Goal: Information Seeking & Learning: Learn about a topic

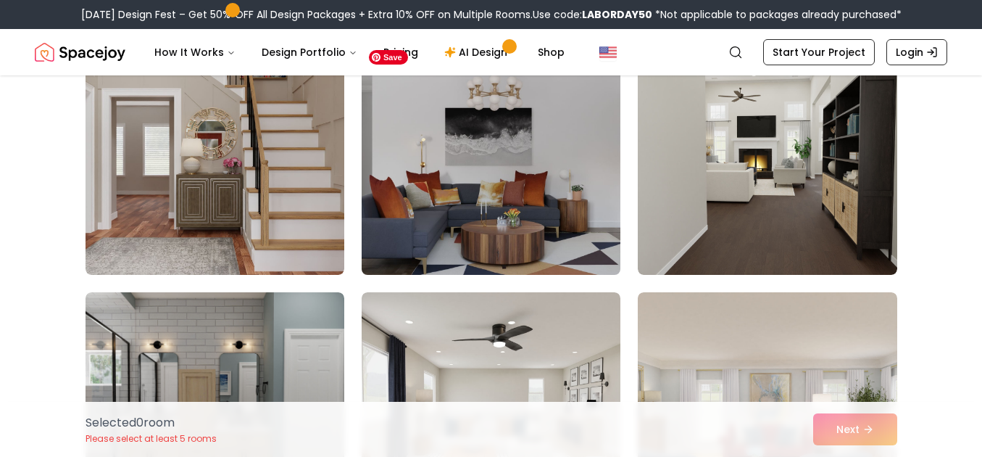
scroll to position [155, 0]
click at [570, 219] on img at bounding box center [491, 158] width 272 height 244
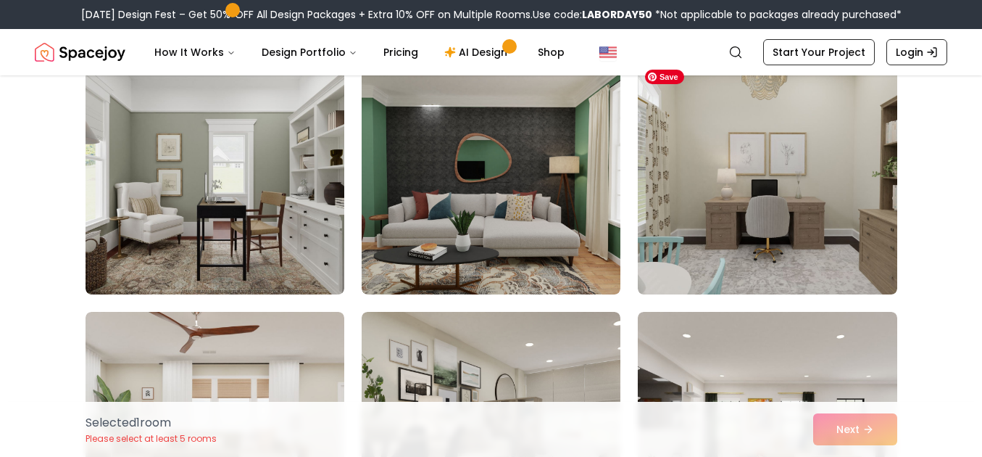
scroll to position [889, 0]
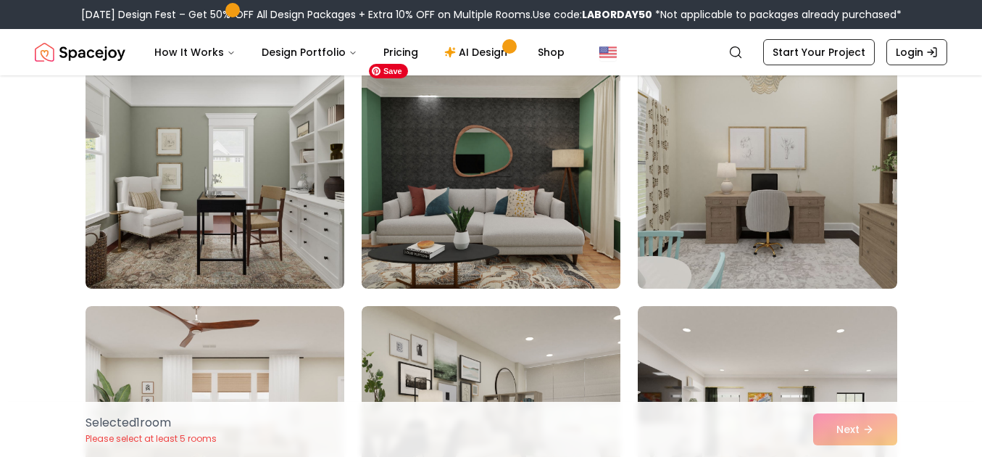
click at [540, 220] on img at bounding box center [491, 173] width 272 height 244
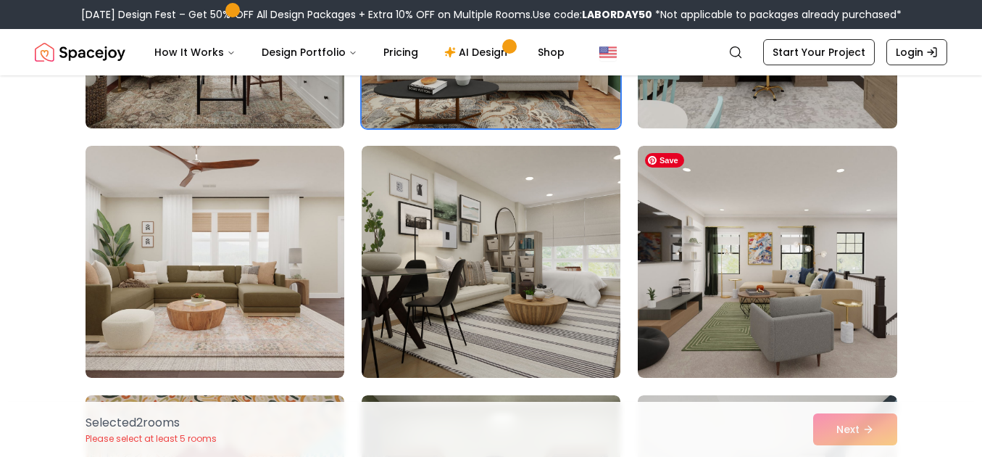
scroll to position [1081, 0]
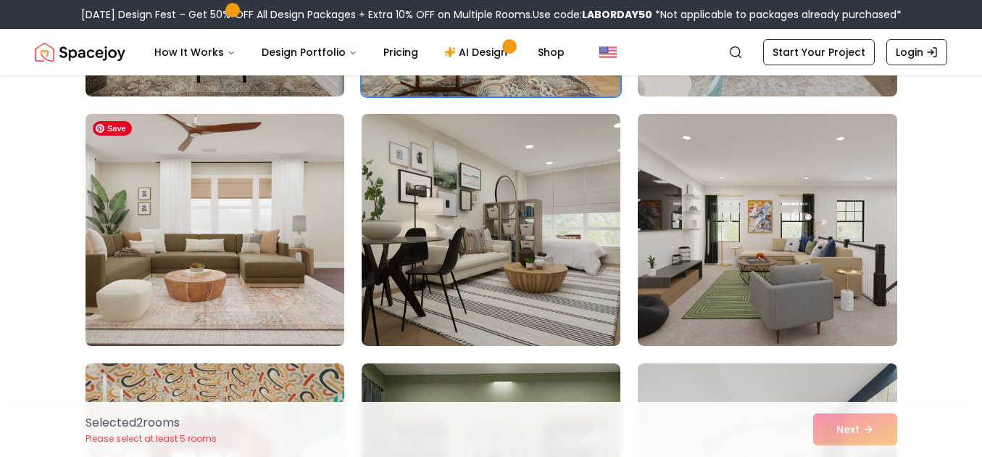
click at [268, 267] on img at bounding box center [215, 230] width 272 height 244
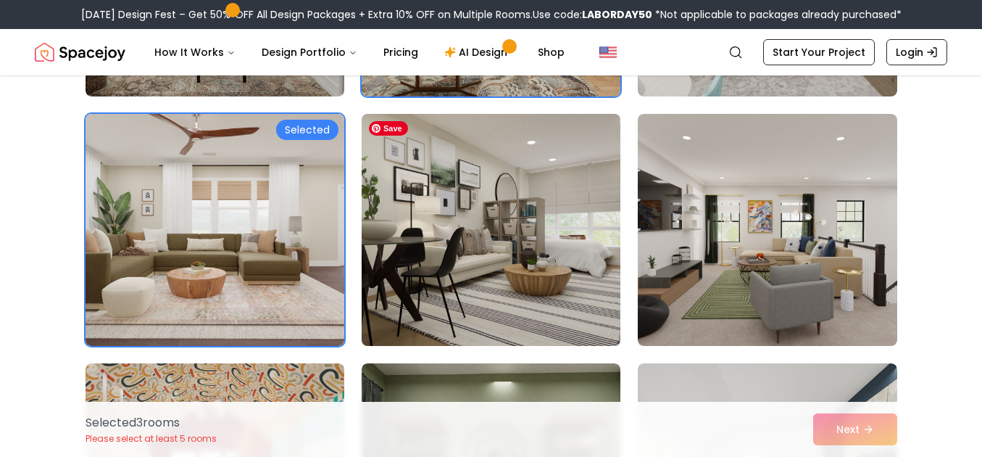
click at [557, 302] on img at bounding box center [491, 230] width 272 height 244
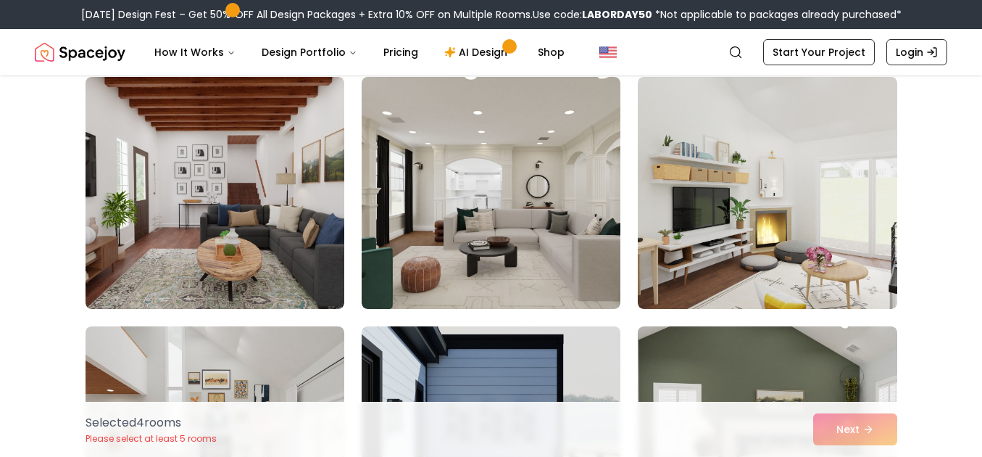
scroll to position [3115, 0]
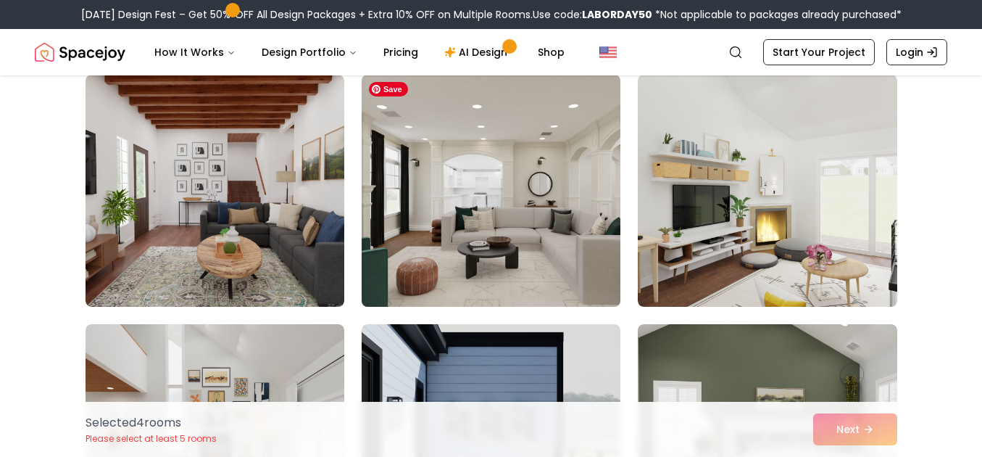
click at [552, 248] on img at bounding box center [491, 191] width 272 height 244
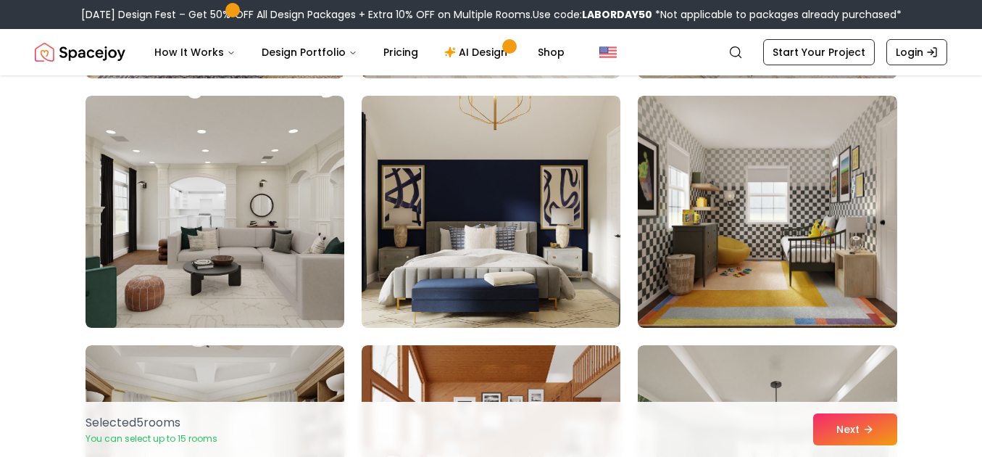
scroll to position [4095, 0]
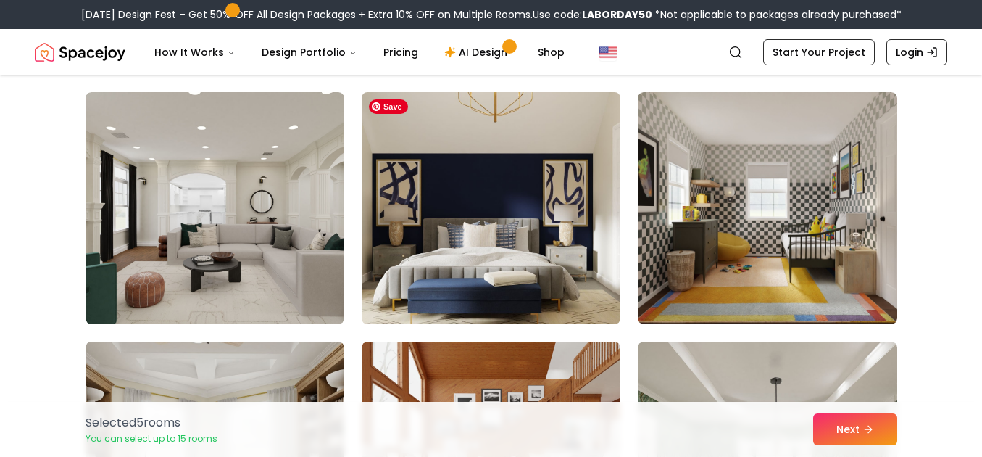
click at [577, 238] on img at bounding box center [491, 208] width 272 height 244
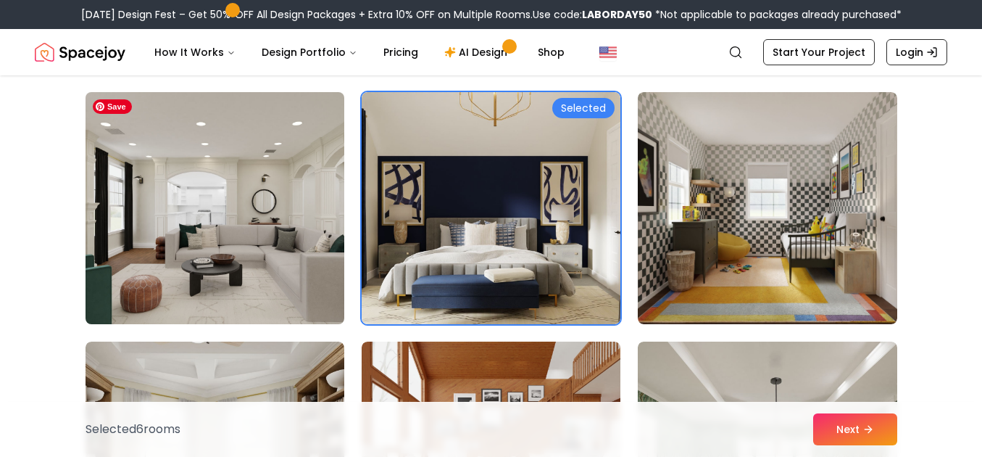
click at [283, 269] on img at bounding box center [215, 208] width 272 height 244
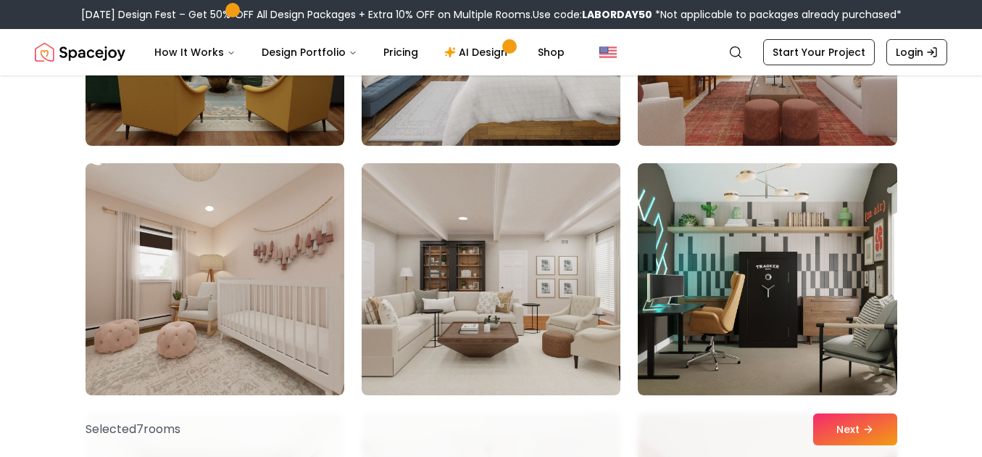
scroll to position [5030, 0]
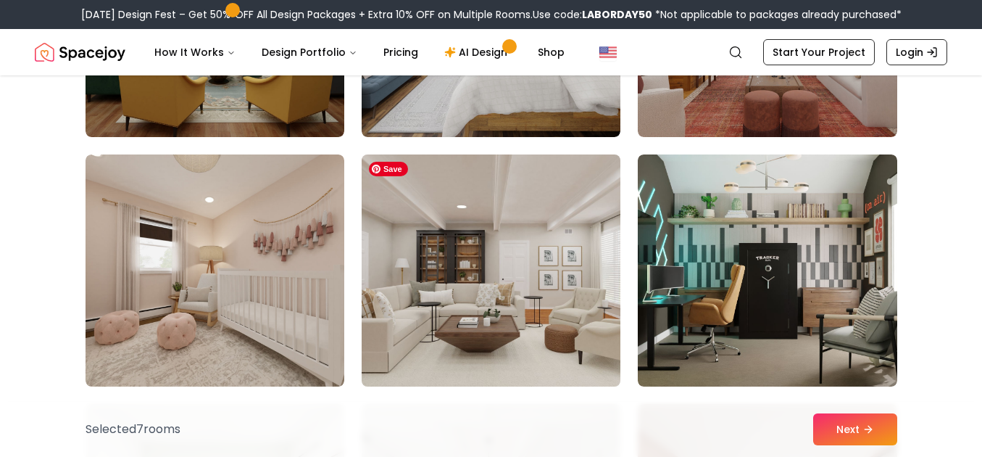
click at [533, 314] on img at bounding box center [491, 271] width 272 height 244
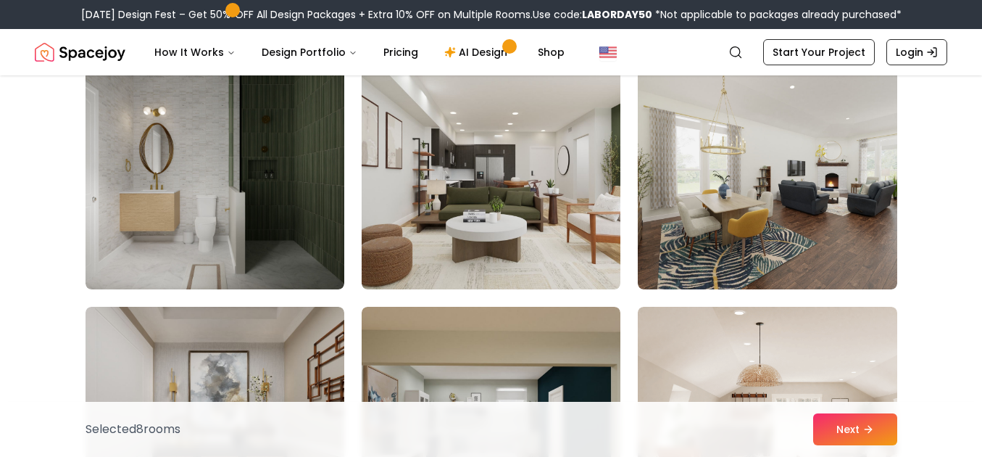
scroll to position [5875, 0]
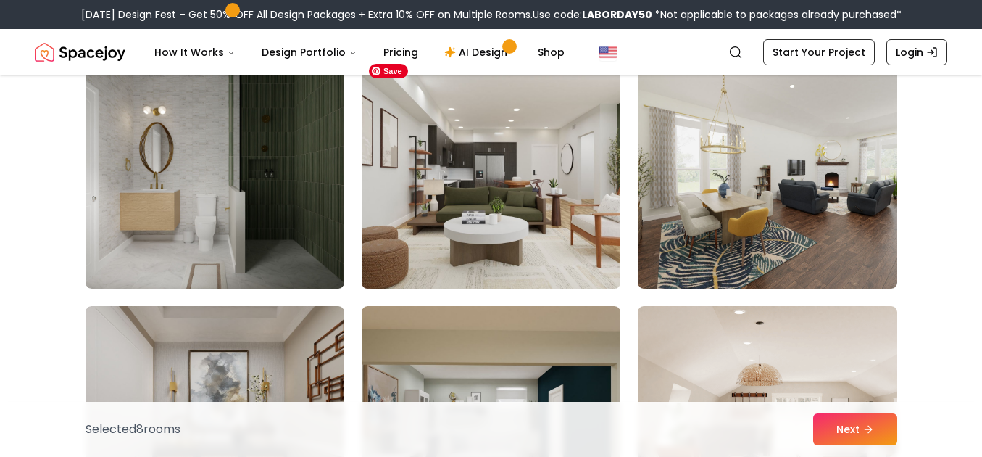
click at [554, 227] on img at bounding box center [491, 173] width 272 height 244
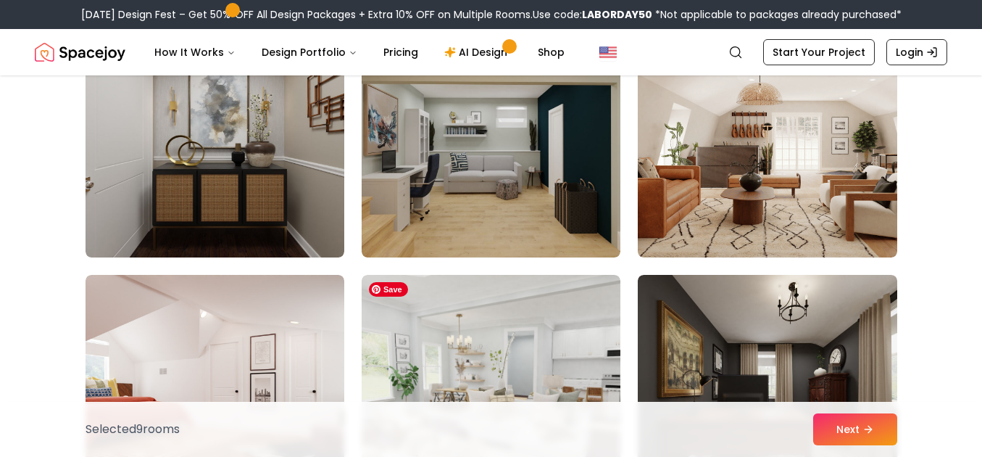
scroll to position [6159, 0]
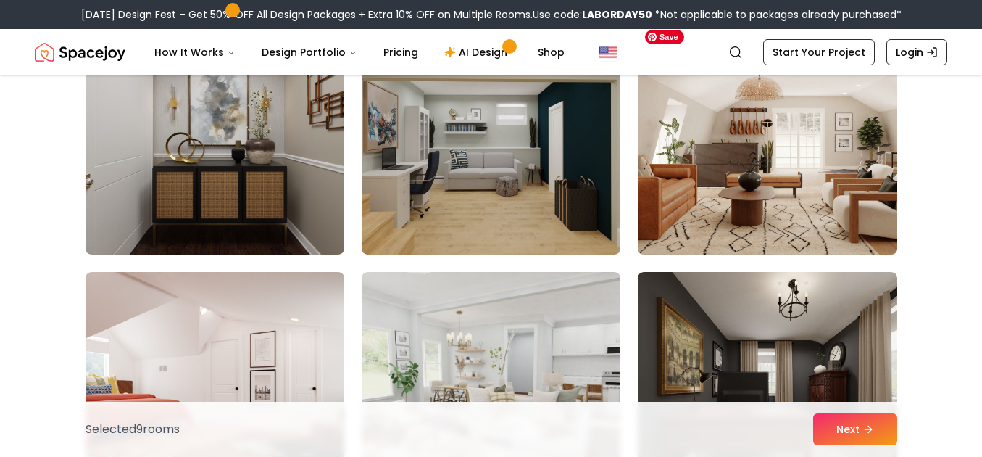
click at [709, 213] on img at bounding box center [767, 139] width 272 height 244
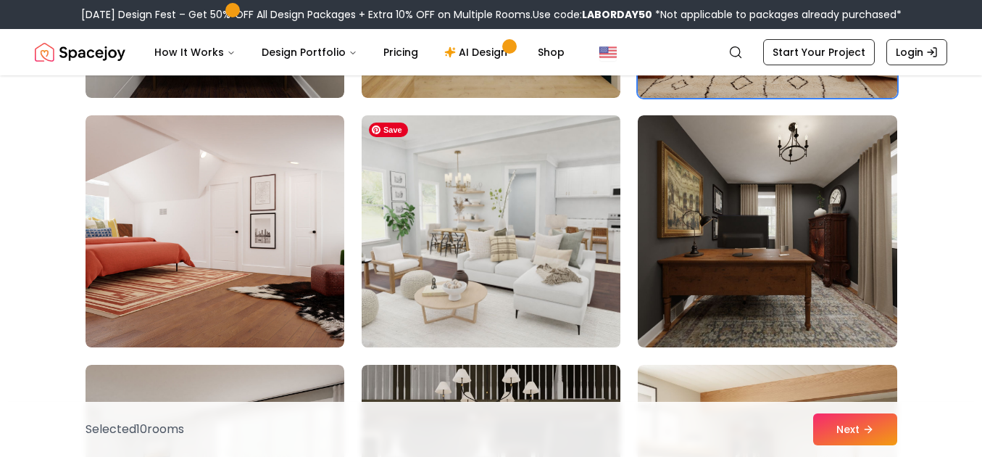
scroll to position [6319, 0]
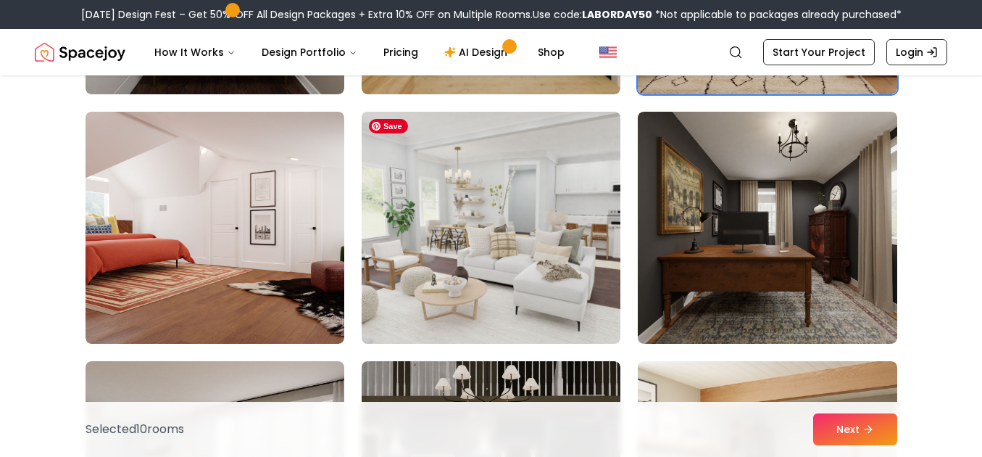
click at [526, 292] on img at bounding box center [491, 228] width 272 height 244
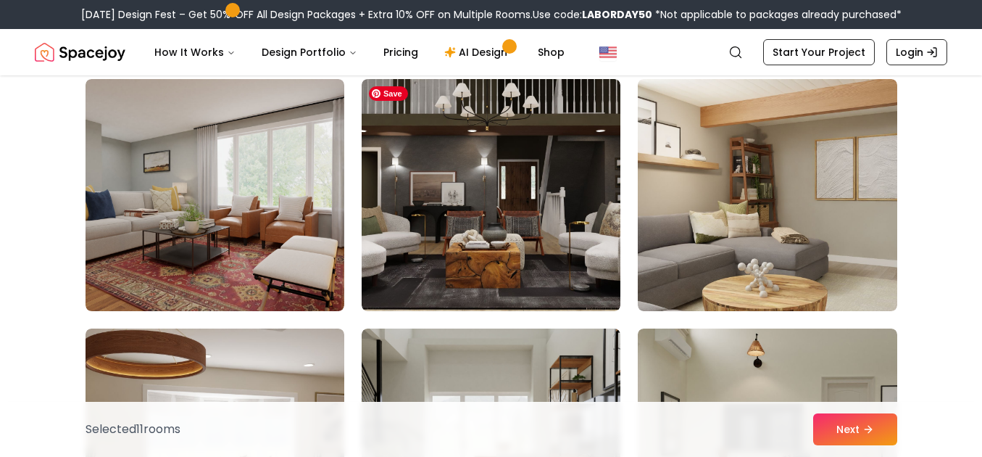
scroll to position [6602, 0]
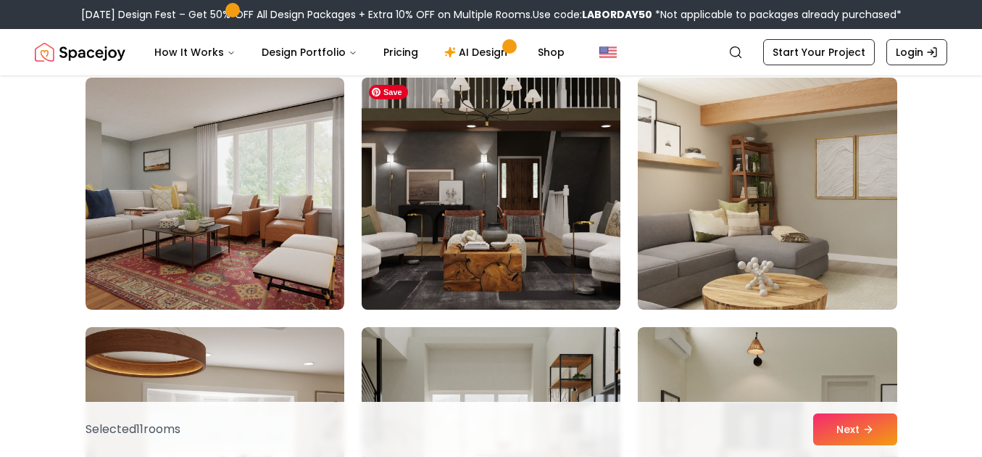
click at [565, 260] on img at bounding box center [491, 194] width 272 height 244
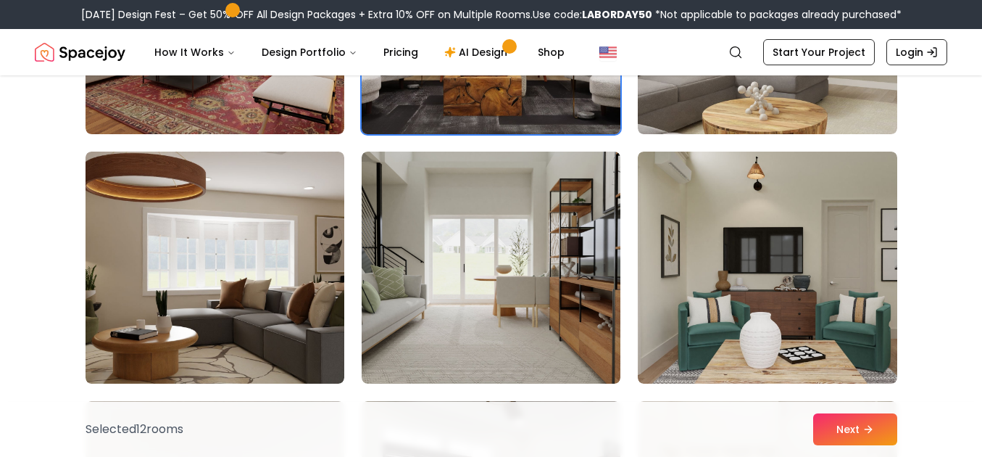
scroll to position [6780, 0]
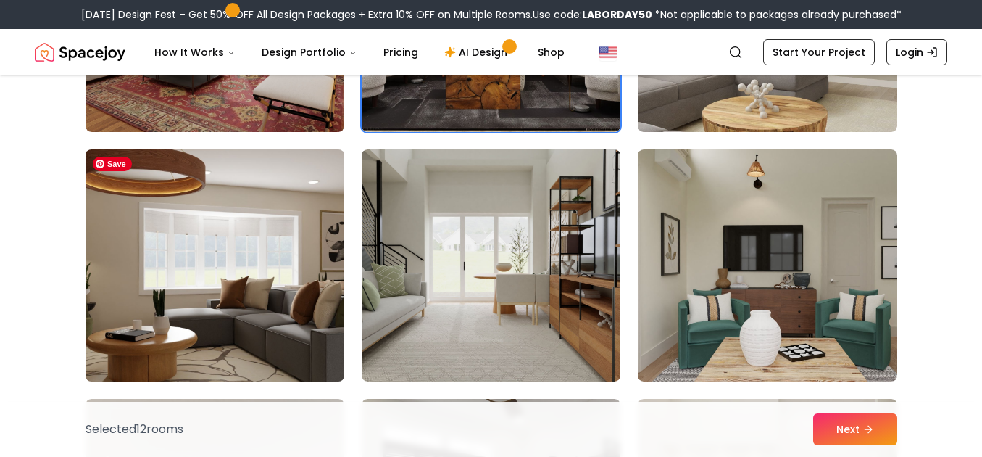
click at [275, 304] on img at bounding box center [215, 266] width 272 height 244
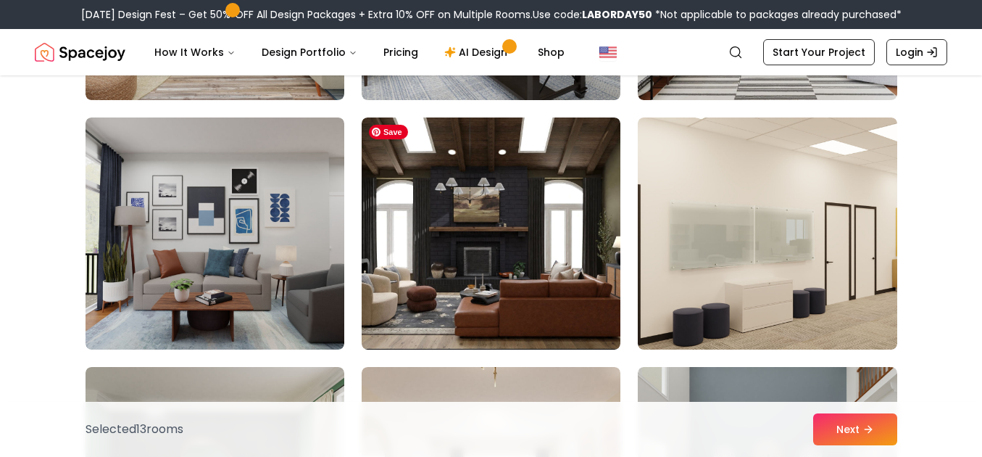
scroll to position [7316, 0]
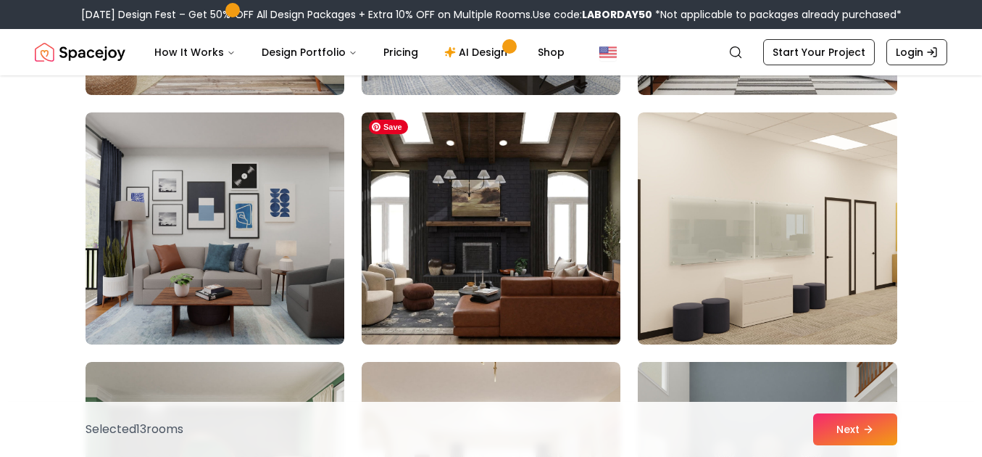
click at [539, 262] on img at bounding box center [491, 229] width 272 height 244
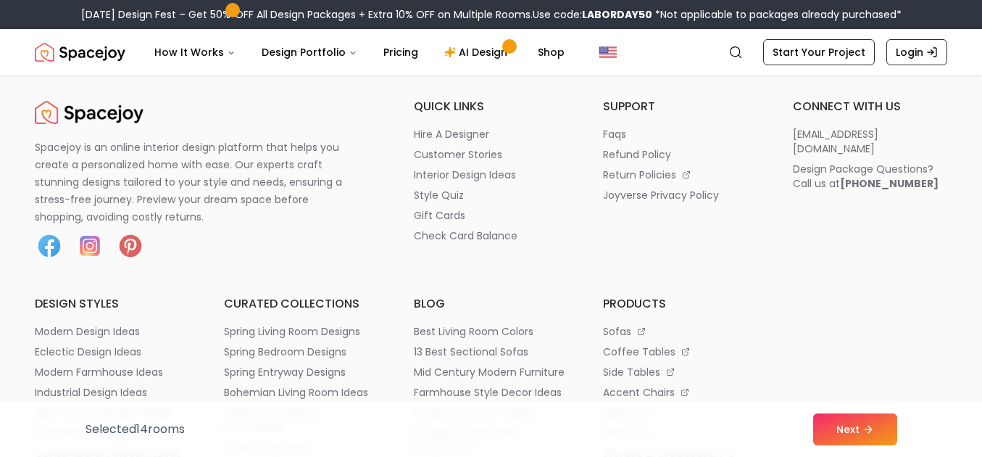
scroll to position [8605, 0]
click at [837, 423] on button "Next" at bounding box center [855, 429] width 84 height 32
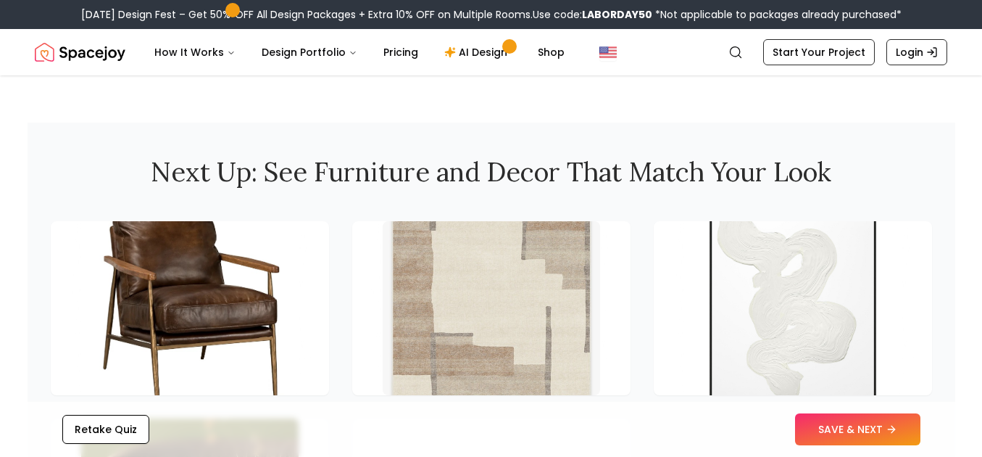
scroll to position [1903, 0]
